Goal: Use online tool/utility: Utilize a website feature to perform a specific function

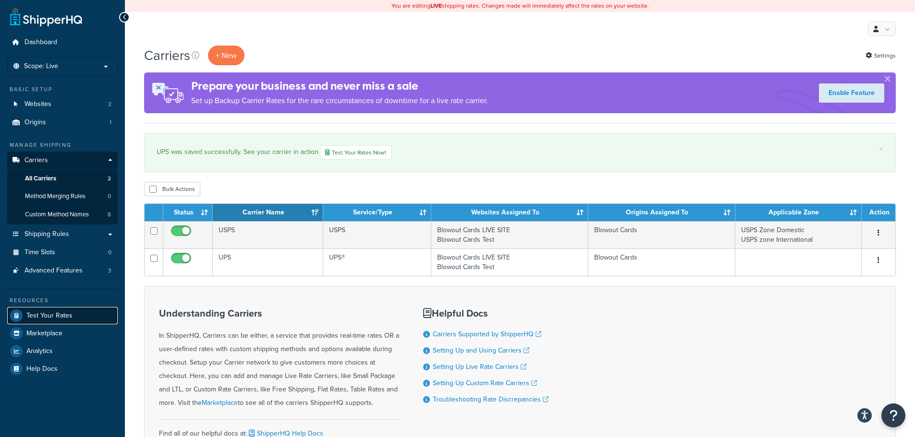
click at [54, 321] on link "Test Your Rates" at bounding box center [62, 315] width 110 height 17
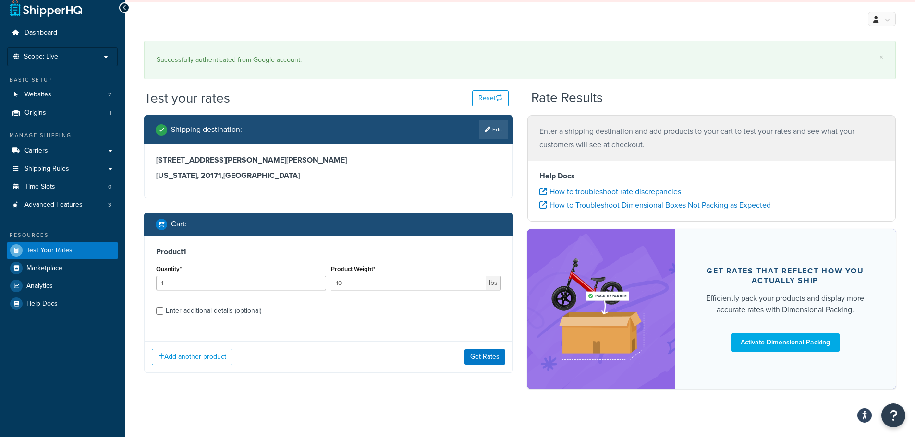
scroll to position [19, 0]
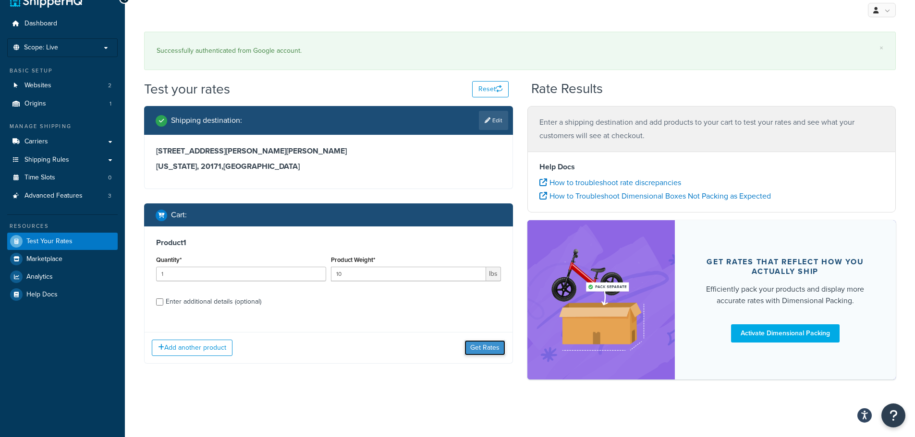
click at [482, 347] on button "Get Rates" at bounding box center [484, 347] width 41 height 15
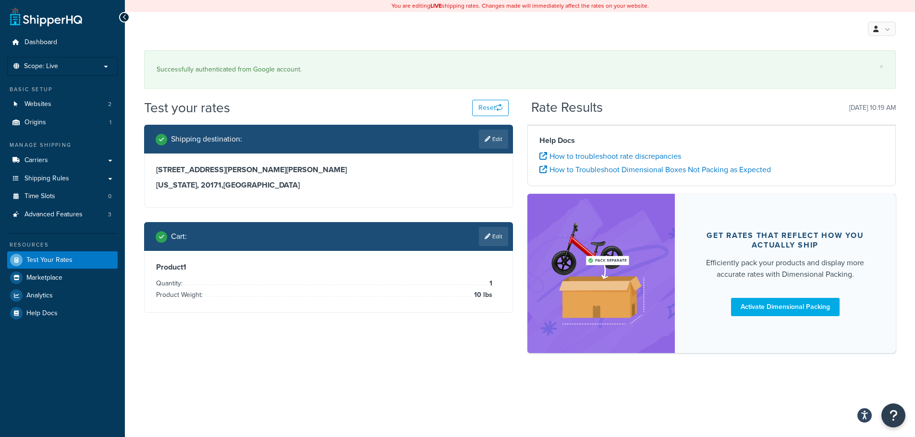
scroll to position [0, 0]
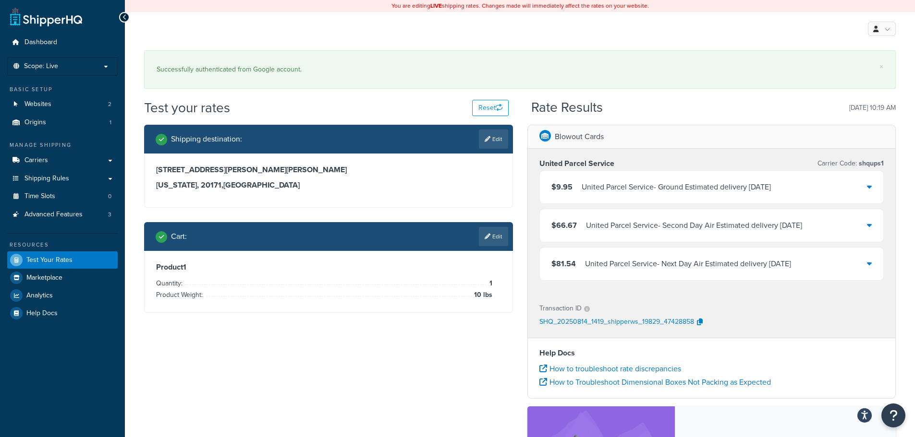
click at [721, 233] on div "$66.67 United Parcel Service - Second Day Air Estimated delivery Mon, Aug 18" at bounding box center [712, 225] width 344 height 33
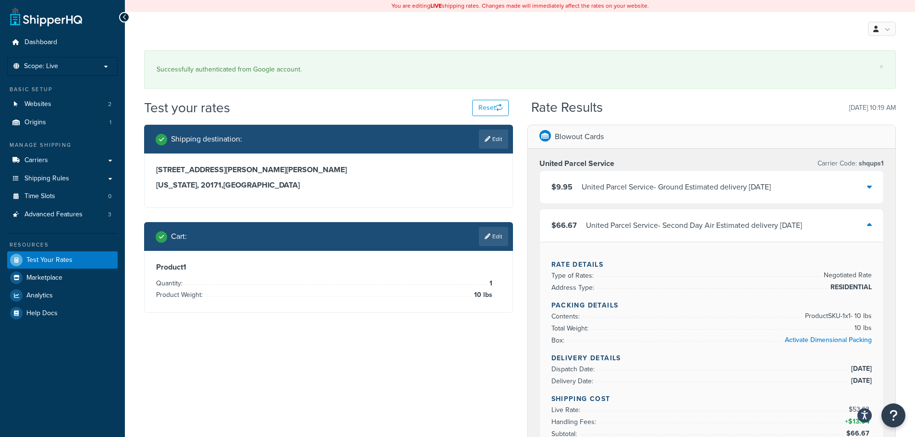
scroll to position [48, 0]
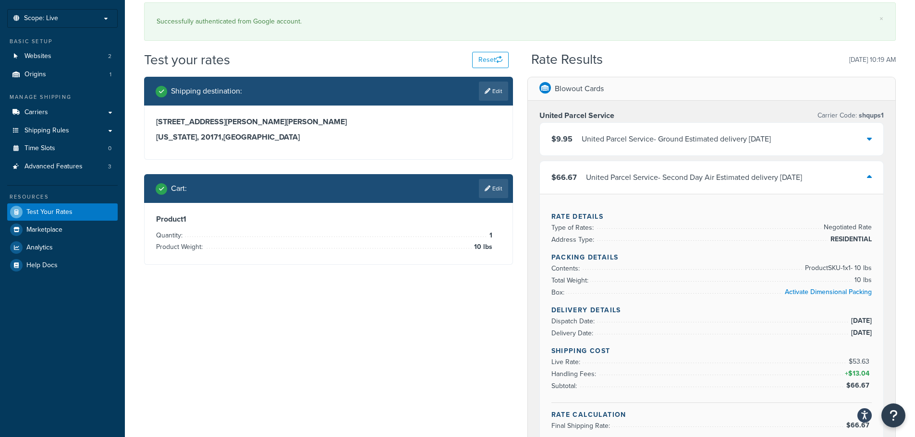
click at [688, 178] on div "United Parcel Service - Second Day Air Estimated delivery Mon, Aug 18" at bounding box center [694, 177] width 216 height 13
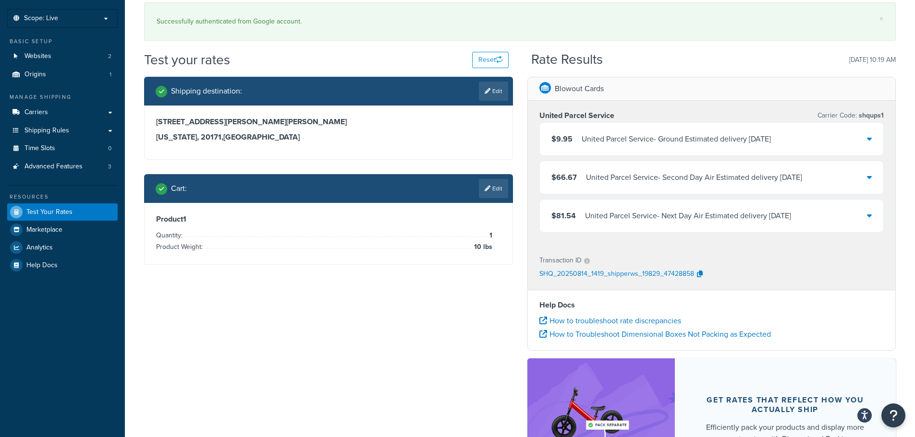
click at [689, 219] on div "United Parcel Service - Next Day Air Estimated delivery Fri, Aug 15" at bounding box center [688, 215] width 206 height 13
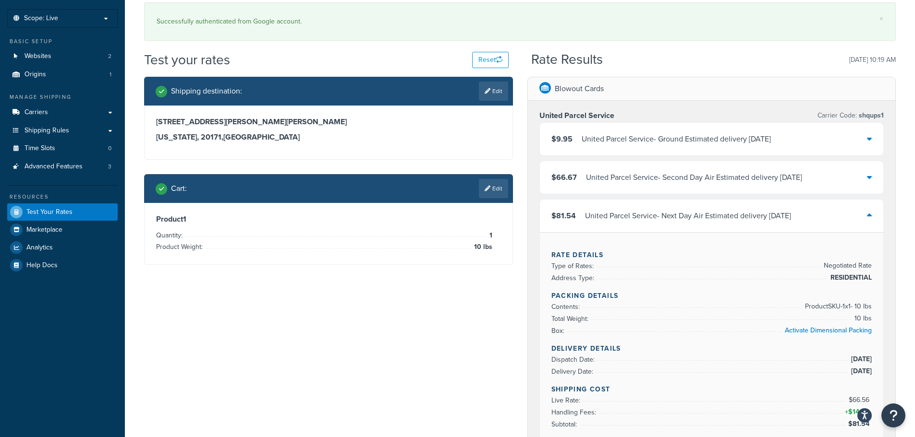
click at [643, 207] on div "$81.54 United Parcel Service - Next Day Air Estimated delivery Fri, Aug 15" at bounding box center [712, 216] width 344 height 33
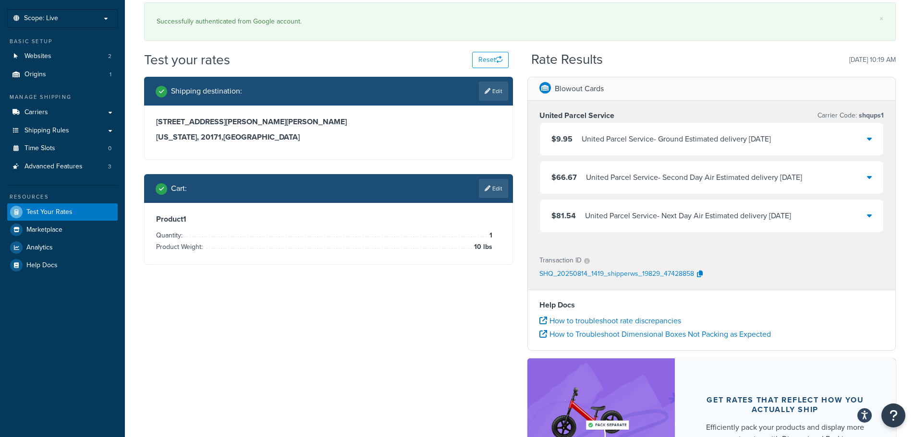
click at [613, 180] on div "United Parcel Service - Second Day Air Estimated delivery Mon, Aug 18" at bounding box center [694, 177] width 216 height 13
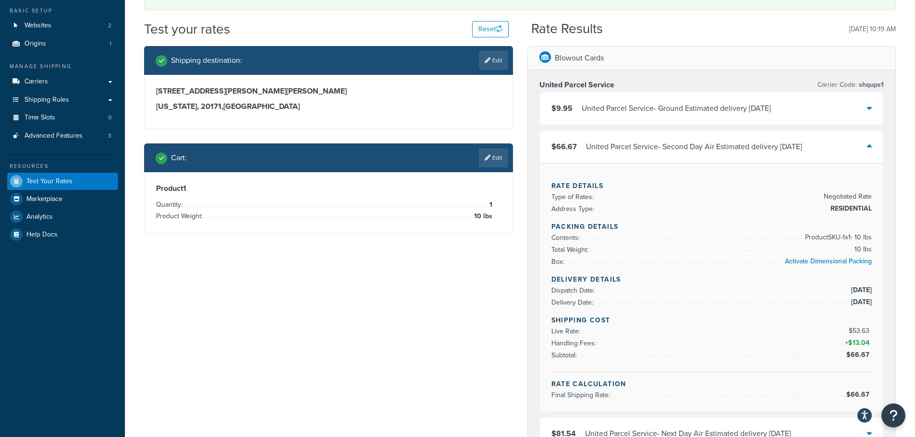
scroll to position [96, 0]
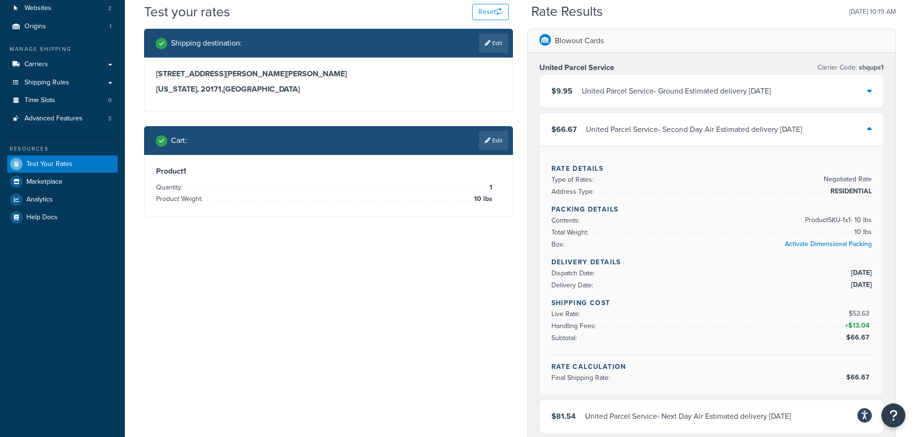
click at [666, 128] on div "United Parcel Service - Second Day Air Estimated delivery Mon, Aug 18" at bounding box center [694, 129] width 216 height 13
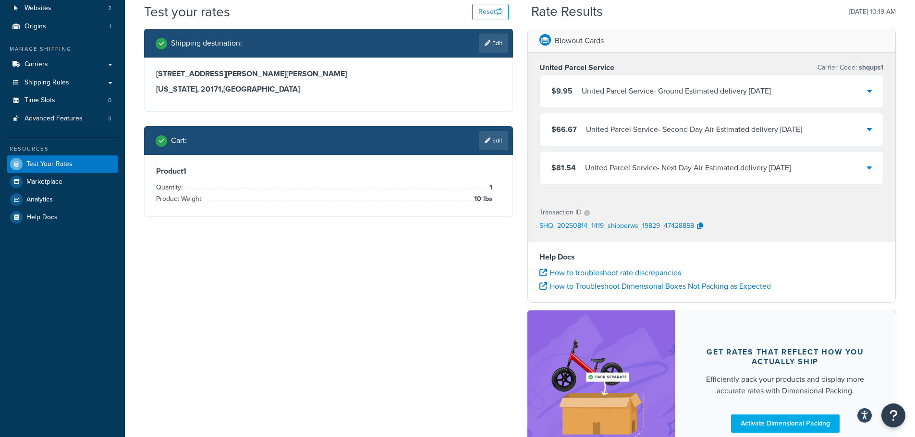
click at [652, 92] on div "United Parcel Service - Ground Estimated delivery Fri, Aug 15" at bounding box center [676, 91] width 189 height 13
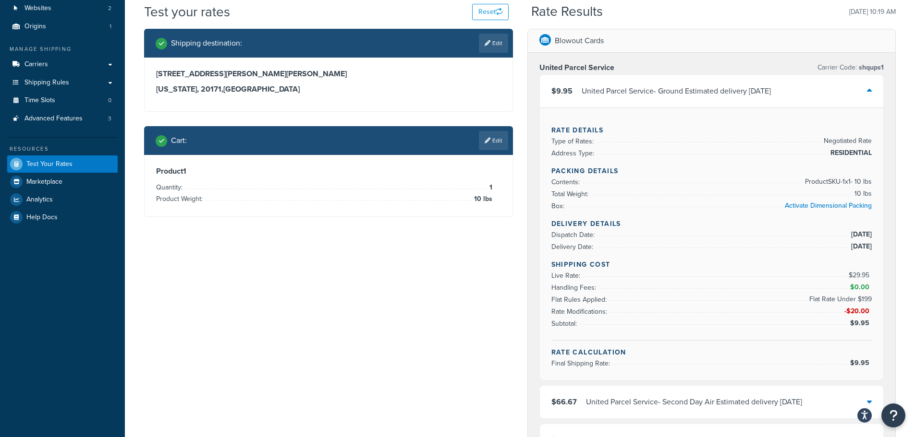
click at [652, 92] on div "United Parcel Service - Ground Estimated delivery Fri, Aug 15" at bounding box center [676, 91] width 189 height 13
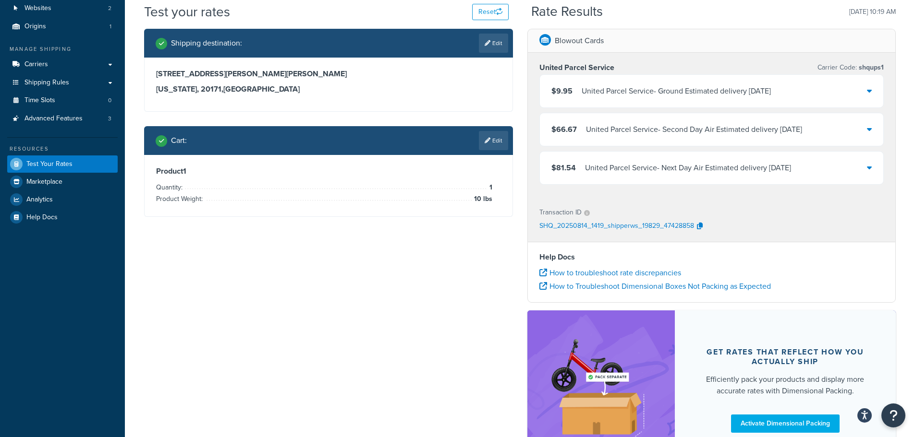
click at [691, 138] on div "$66.67 United Parcel Service - Second Day Air Estimated delivery Mon, Aug 18" at bounding box center [712, 129] width 344 height 33
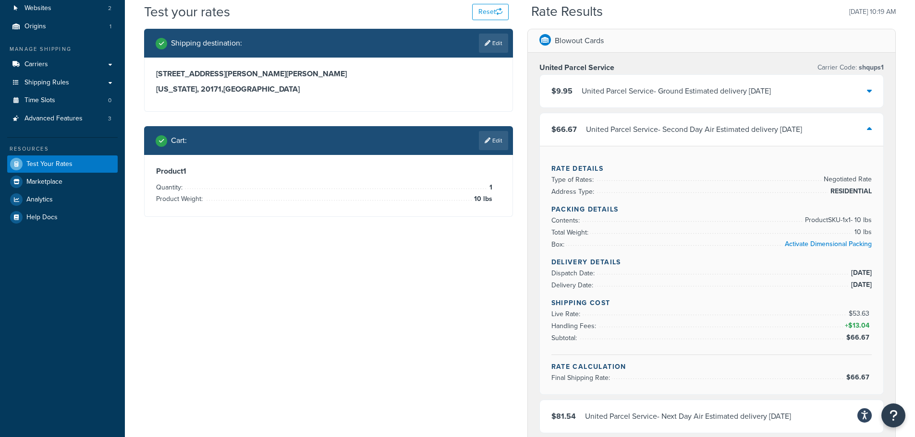
click at [691, 138] on div "$66.67 United Parcel Service - Second Day Air Estimated delivery Mon, Aug 18" at bounding box center [712, 129] width 344 height 33
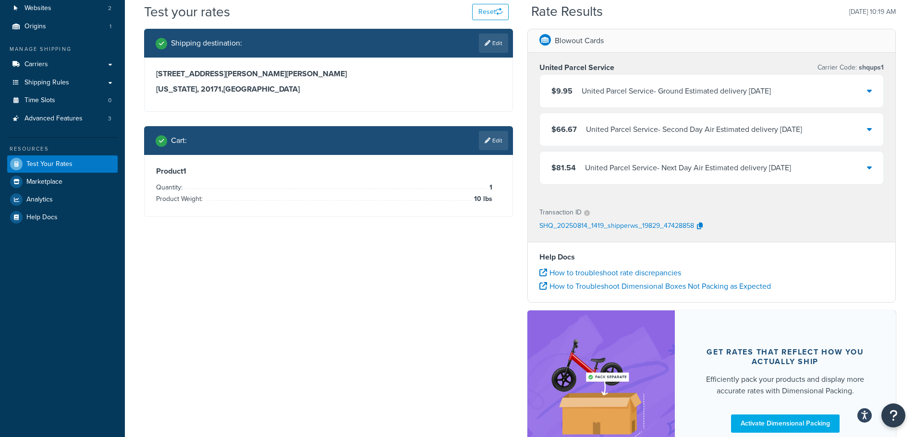
click at [848, 94] on div "$9.95 United Parcel Service - Ground Estimated delivery Fri, Aug 15" at bounding box center [712, 91] width 344 height 33
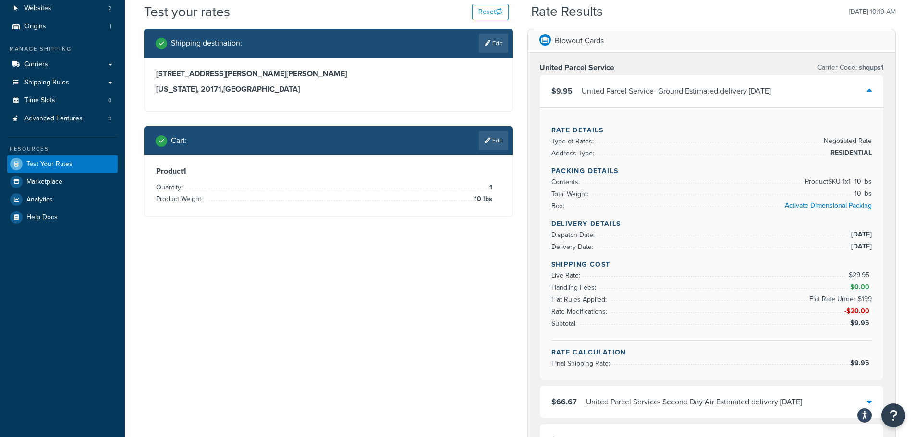
click at [848, 94] on div "$9.95 United Parcel Service - Ground Estimated delivery Fri, Aug 15" at bounding box center [712, 91] width 344 height 33
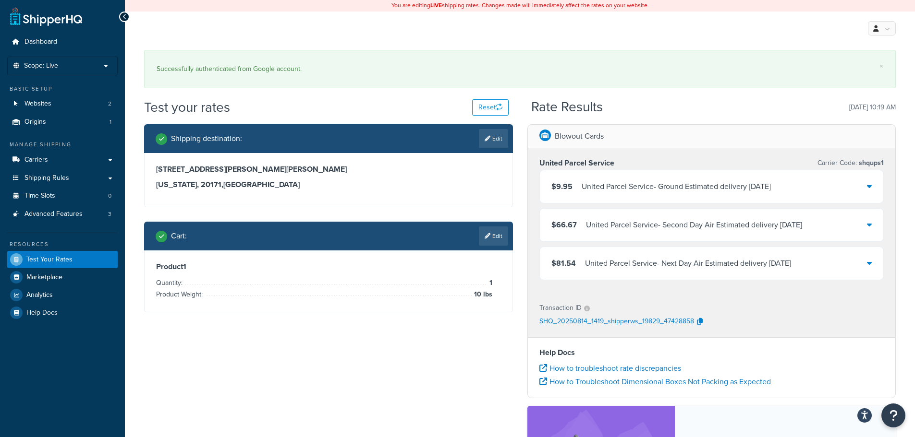
scroll to position [0, 0]
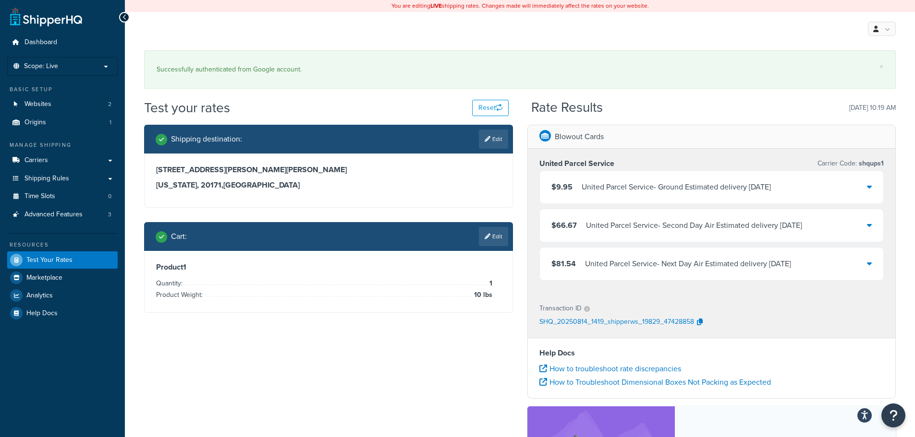
click at [617, 221] on div "United Parcel Service - Second Day Air Estimated delivery Mon, Aug 18" at bounding box center [694, 225] width 216 height 13
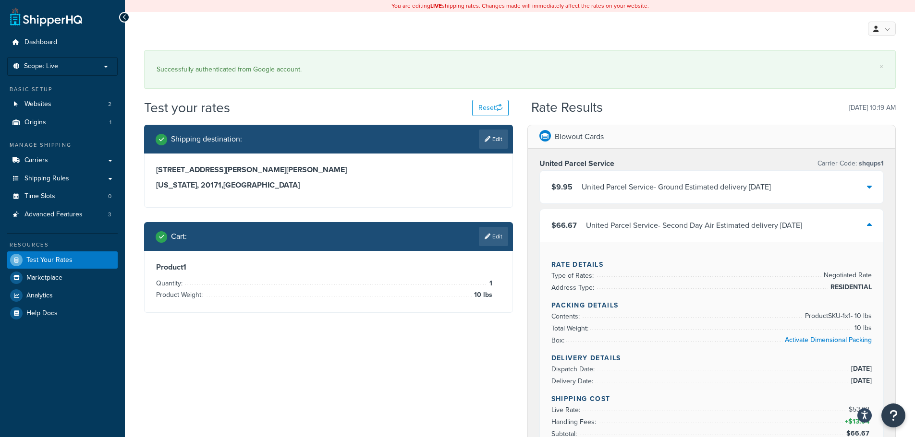
click at [617, 221] on div "United Parcel Service - Second Day Air Estimated delivery Mon, Aug 18" at bounding box center [694, 225] width 216 height 13
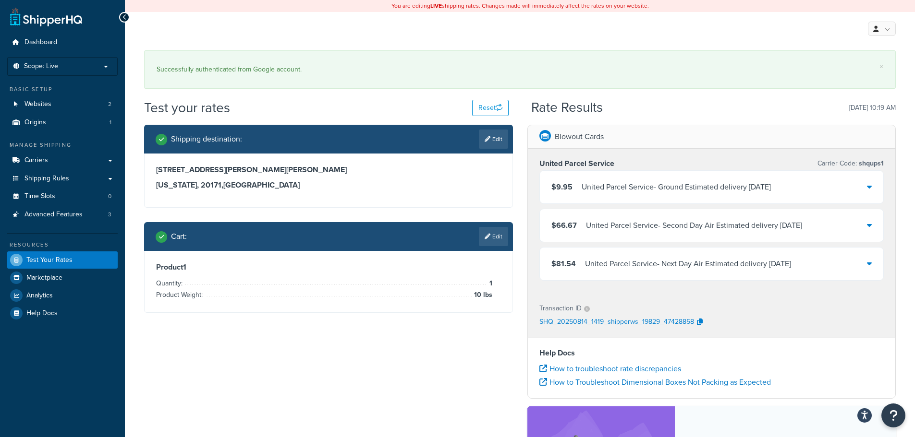
click at [617, 221] on div "United Parcel Service - Second Day Air Estimated delivery Mon, Aug 18" at bounding box center [694, 225] width 216 height 13
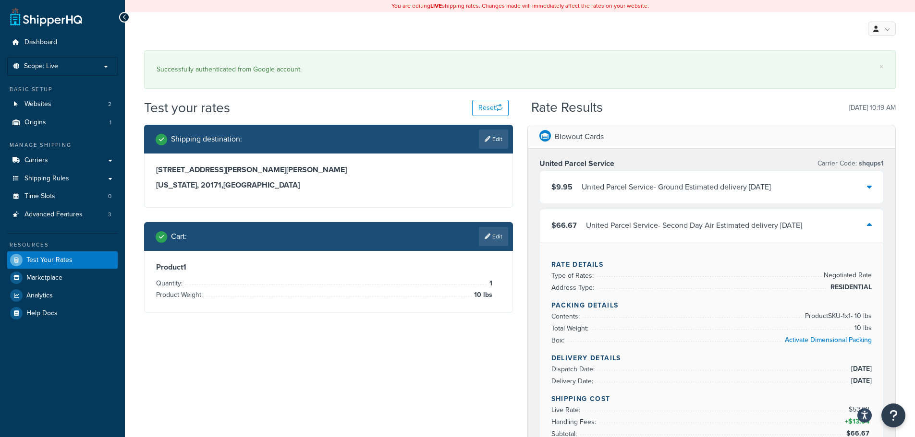
click at [617, 221] on div "United Parcel Service - Second Day Air Estimated delivery Mon, Aug 18" at bounding box center [694, 225] width 216 height 13
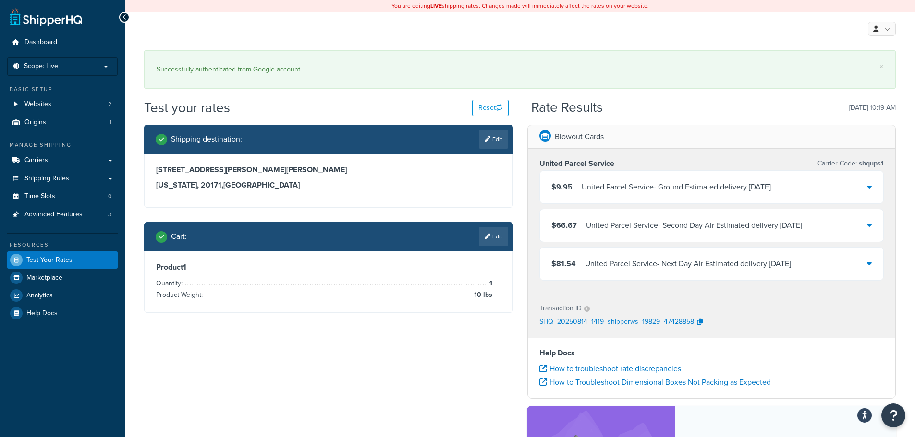
click at [607, 263] on div "United Parcel Service - Next Day Air Estimated delivery Fri, Aug 15" at bounding box center [688, 263] width 206 height 13
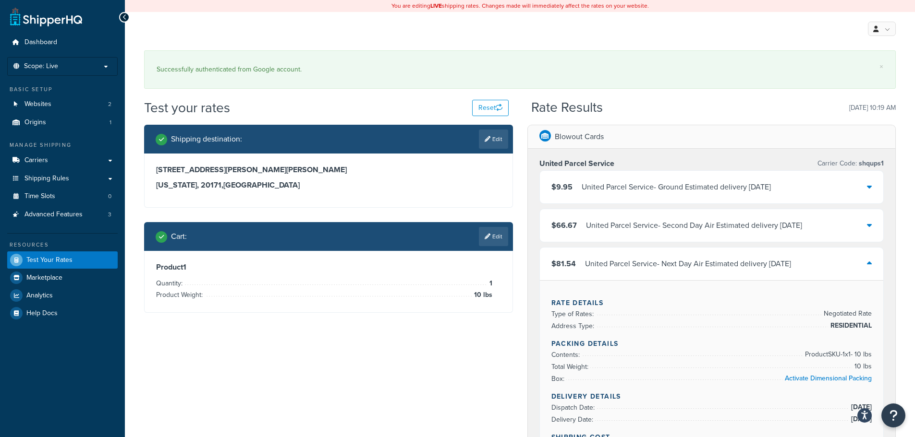
click at [607, 263] on div "United Parcel Service - Next Day Air Estimated delivery Fri, Aug 15" at bounding box center [688, 263] width 206 height 13
